Goal: Navigation & Orientation: Find specific page/section

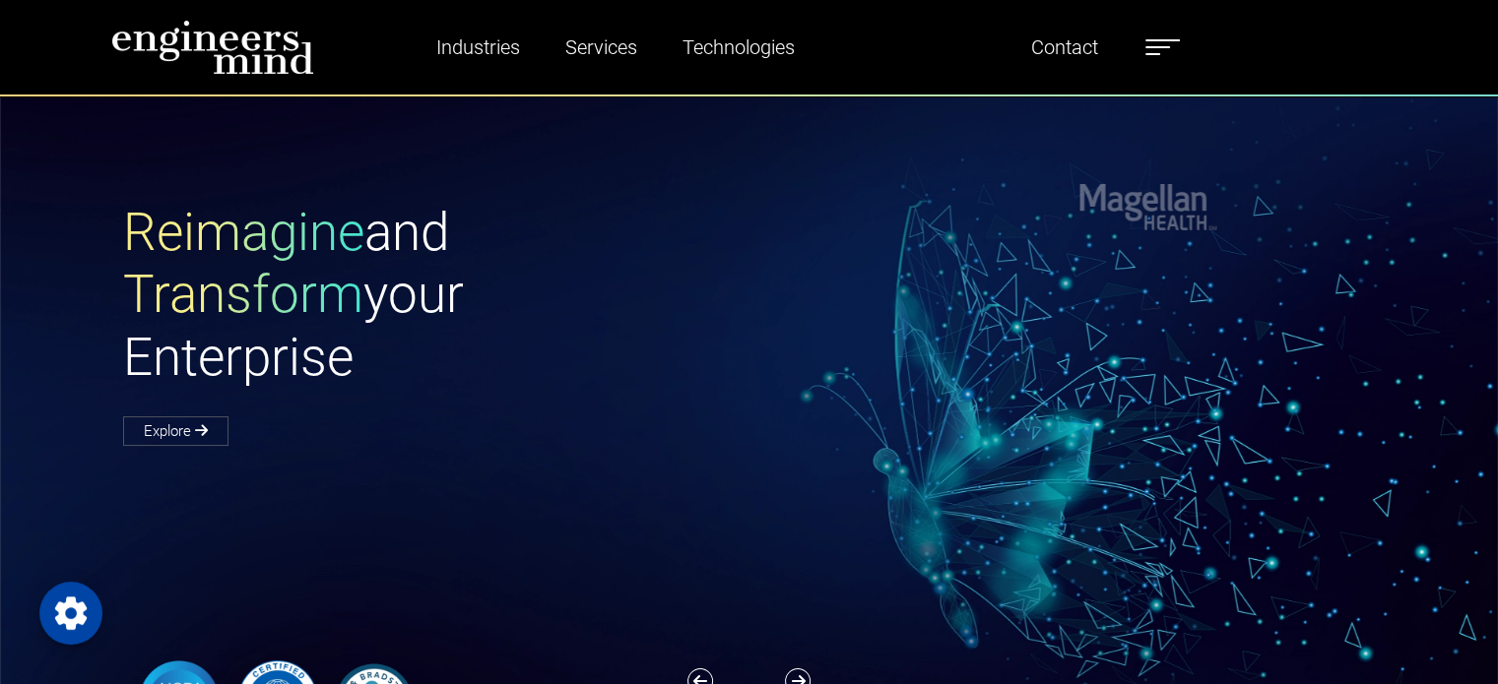
click at [239, 71] on img at bounding box center [212, 47] width 203 height 55
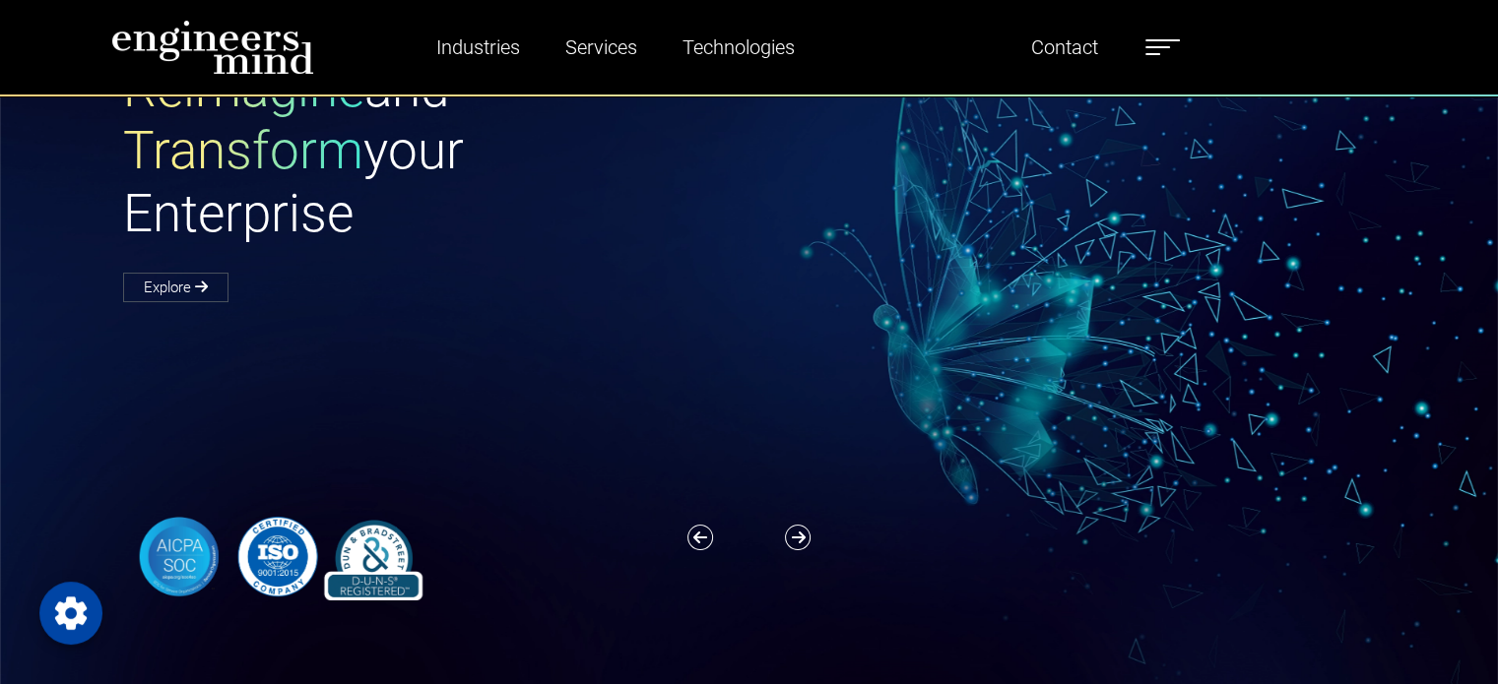
scroll to position [295, 0]
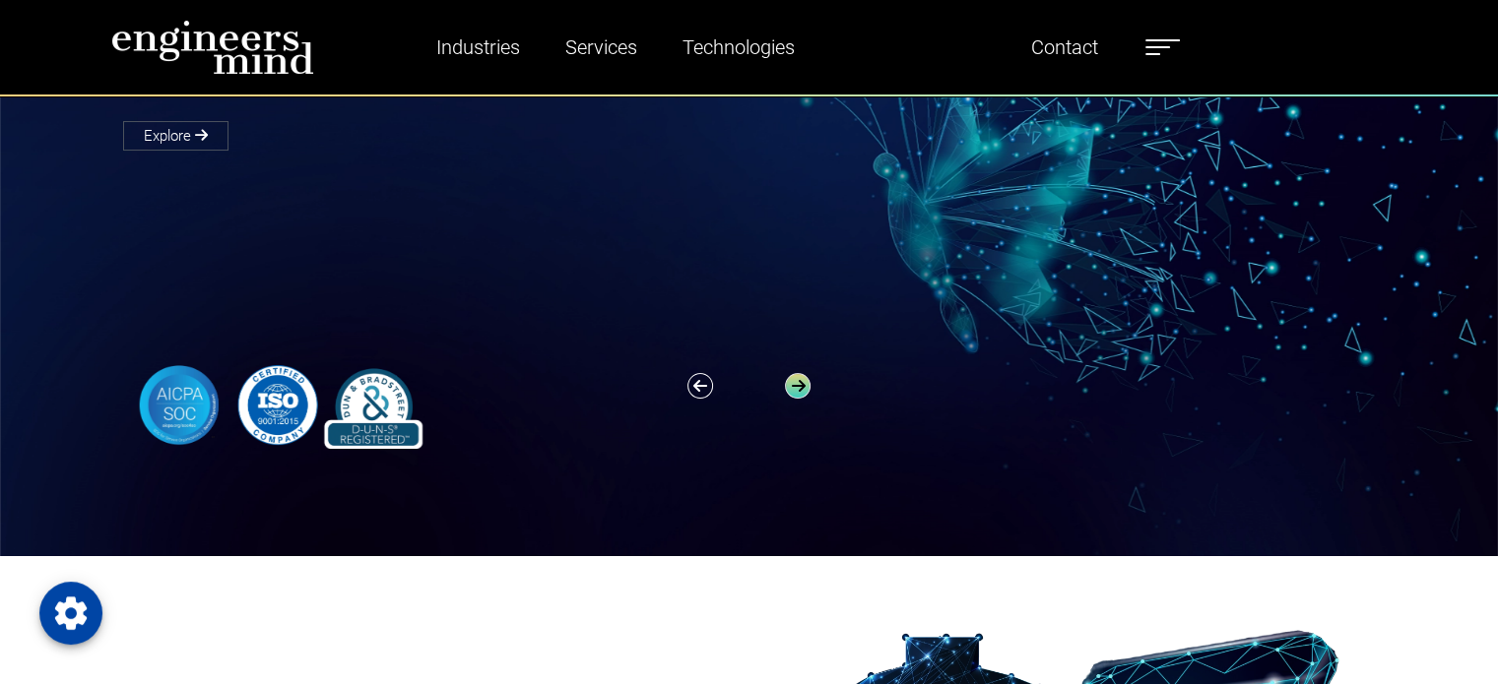
click at [788, 393] on div "Previous Next" at bounding box center [749, 386] width 130 height 26
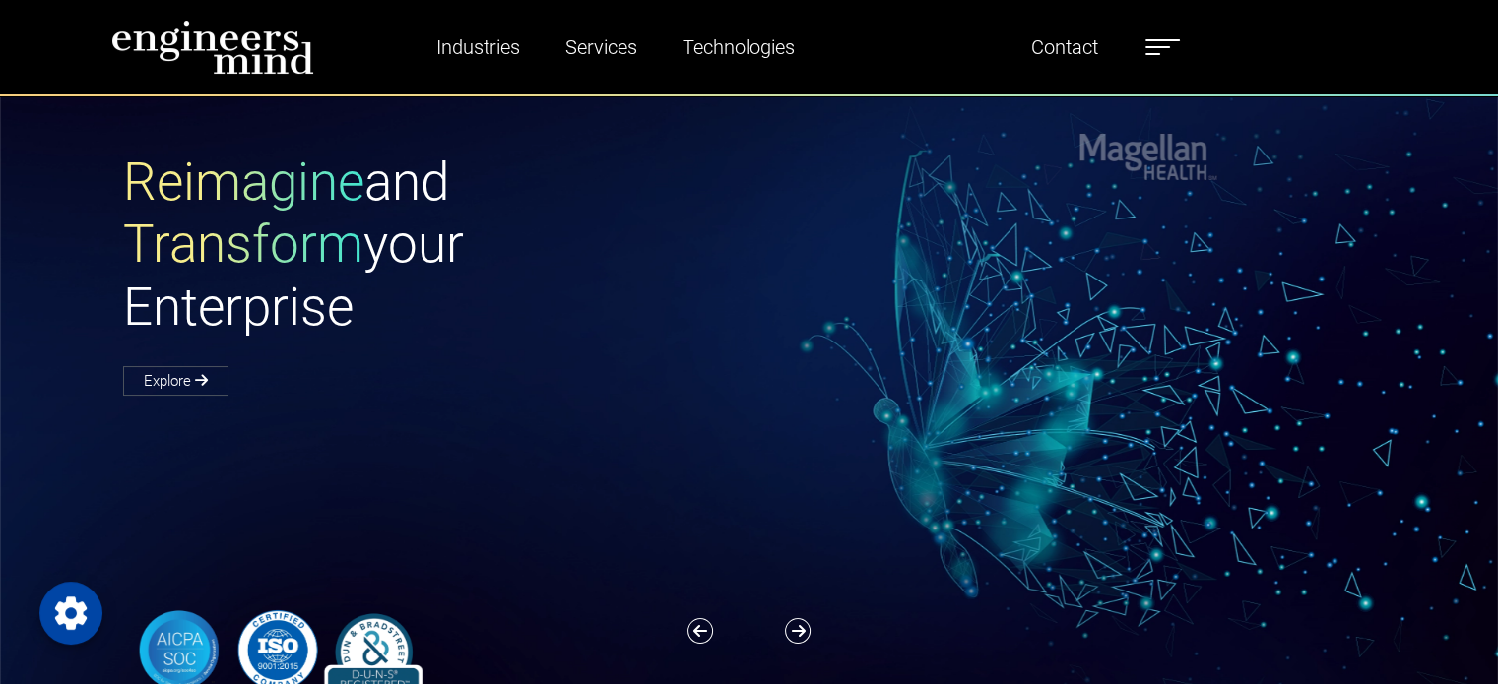
scroll to position [0, 0]
